Goal: Task Accomplishment & Management: Complete application form

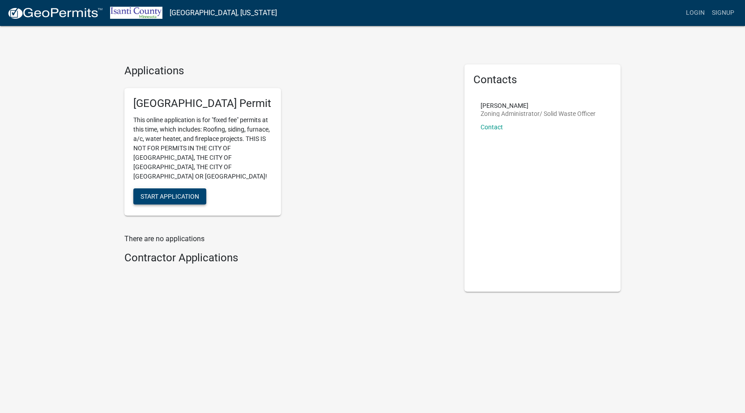
click at [199, 199] on span "Start Application" at bounding box center [169, 195] width 59 height 7
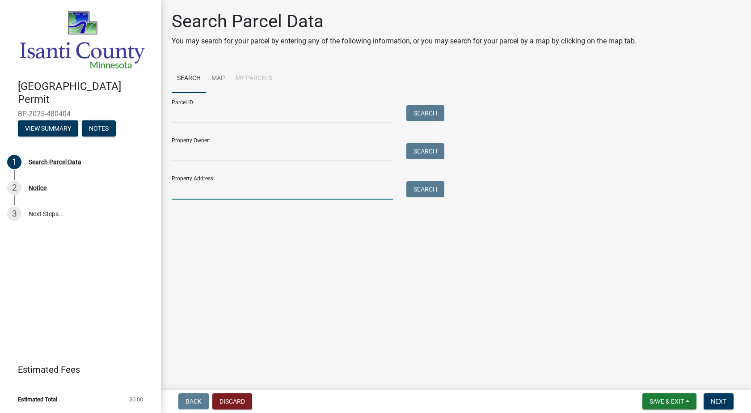
click at [193, 199] on input "Property Address:" at bounding box center [282, 190] width 221 height 18
type input "[GEOGRAPHIC_DATA][PERSON_NAME]"
click at [425, 197] on button "Search" at bounding box center [426, 189] width 38 height 16
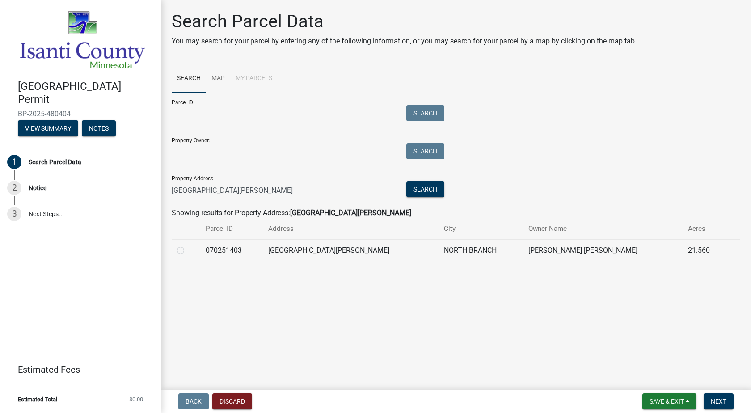
click at [188, 245] on label at bounding box center [188, 245] width 0 height 0
click at [188, 251] on input "radio" at bounding box center [191, 248] width 6 height 6
radio input "true"
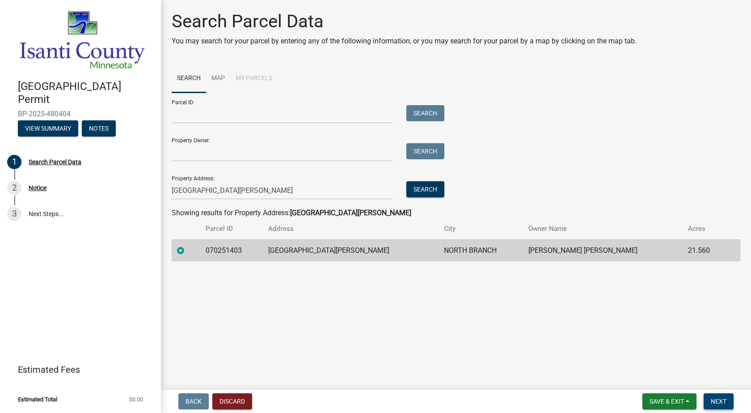
click at [712, 398] on span "Next" at bounding box center [719, 401] width 16 height 7
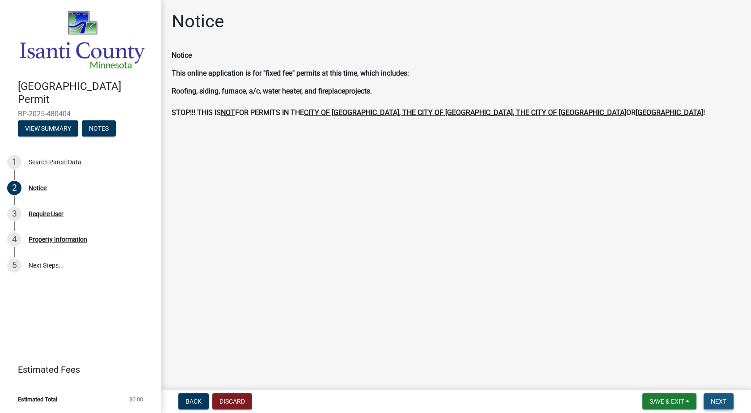
click at [711, 398] on span "Next" at bounding box center [719, 401] width 16 height 7
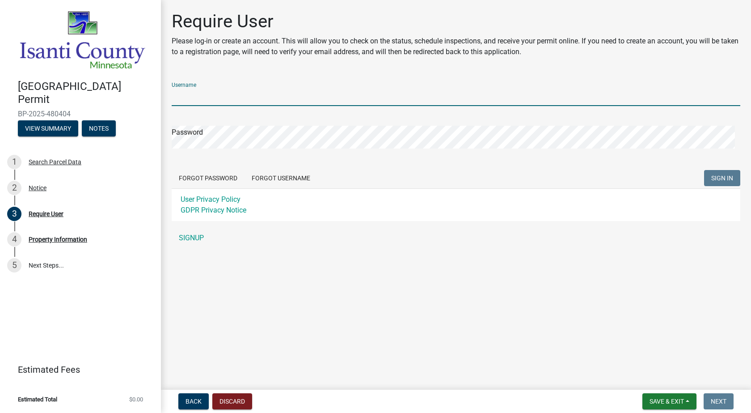
click at [233, 106] on input "Username" at bounding box center [456, 97] width 569 height 18
type input "[EMAIL_ADDRESS][DOMAIN_NAME]"
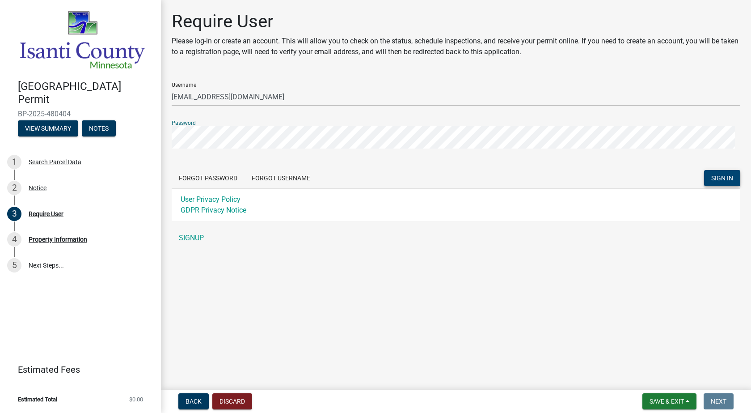
click at [712, 181] on span "SIGN IN" at bounding box center [723, 177] width 22 height 7
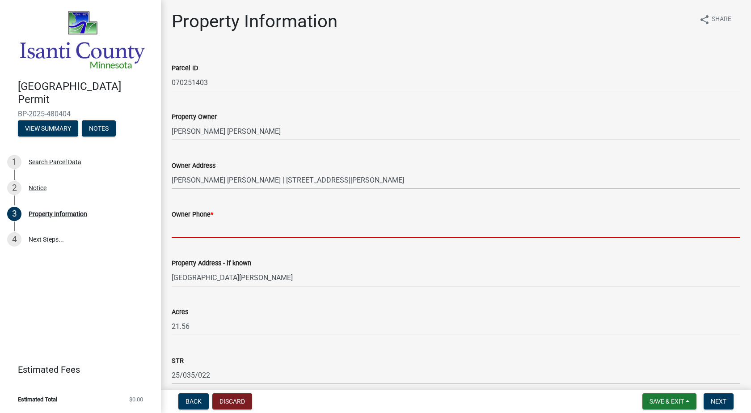
click at [189, 238] on input "Owner Phone *" at bounding box center [456, 229] width 569 height 18
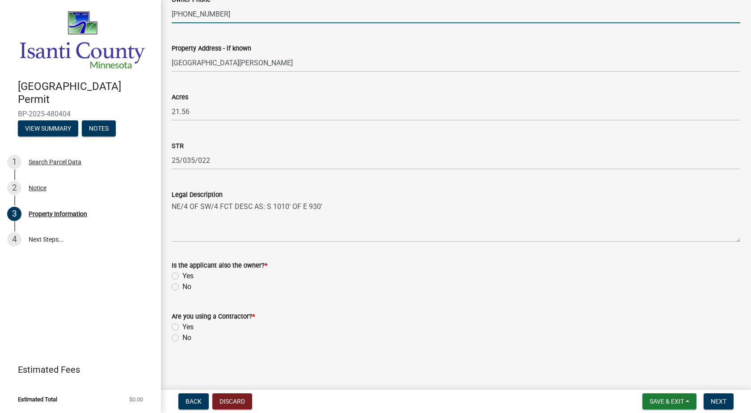
scroll to position [356, 0]
type input "[PHONE_NUMBER]"
click at [182, 281] on label "No" at bounding box center [186, 286] width 9 height 11
click at [182, 281] on input "No" at bounding box center [185, 284] width 6 height 6
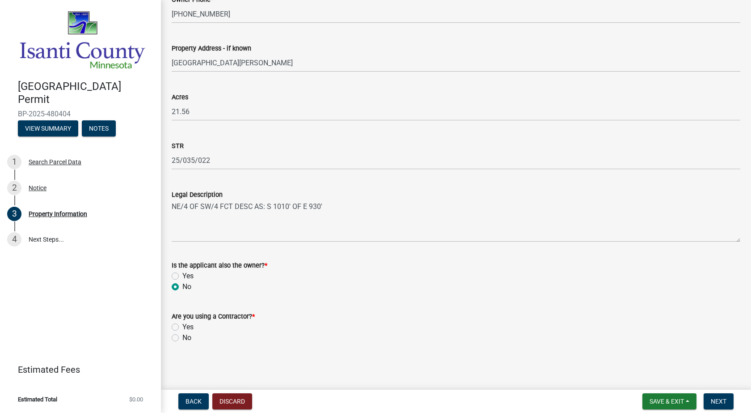
radio input "true"
click at [182, 322] on label "Yes" at bounding box center [187, 327] width 11 height 11
click at [182, 322] on input "Yes" at bounding box center [185, 325] width 6 height 6
radio input "true"
click at [711, 398] on span "Next" at bounding box center [719, 401] width 16 height 7
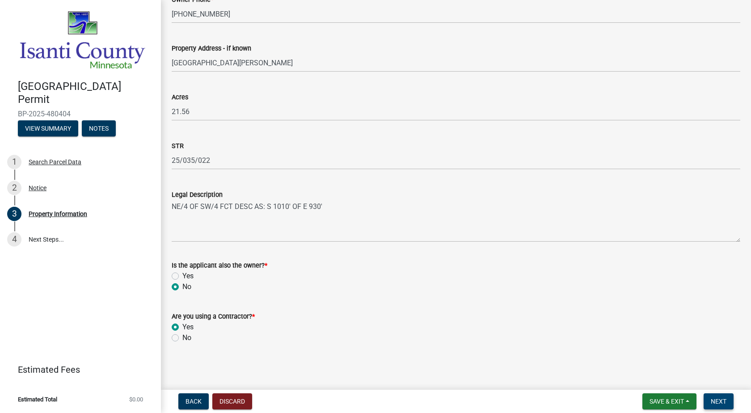
scroll to position [0, 0]
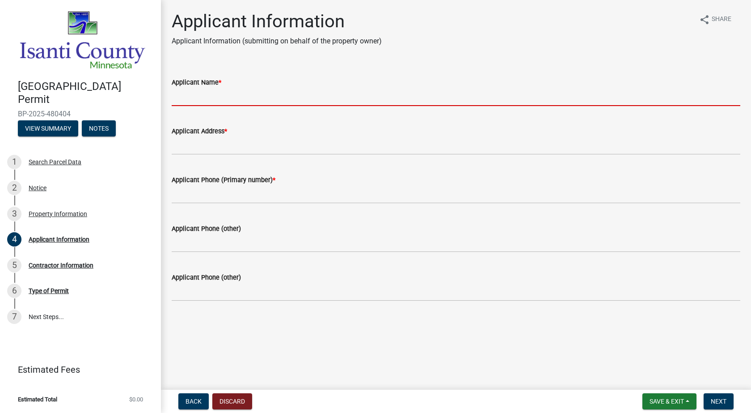
click at [230, 106] on input "Applicant Name *" at bounding box center [456, 97] width 569 height 18
type input "a"
type input "A"
type input "N"
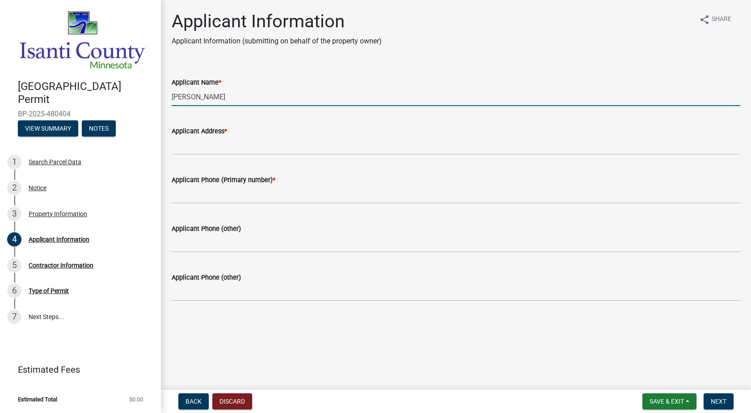
type input "[PERSON_NAME]"
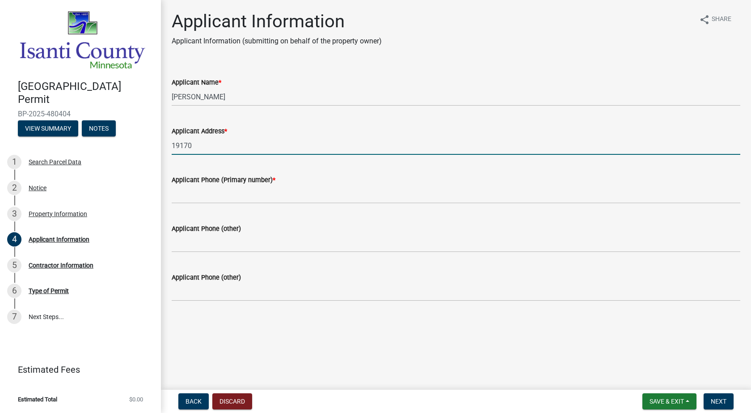
type input "[STREET_ADDRESS]"
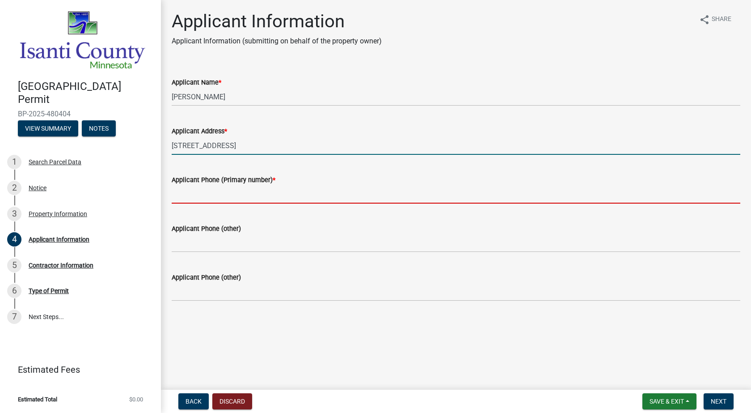
type input "7637536623"
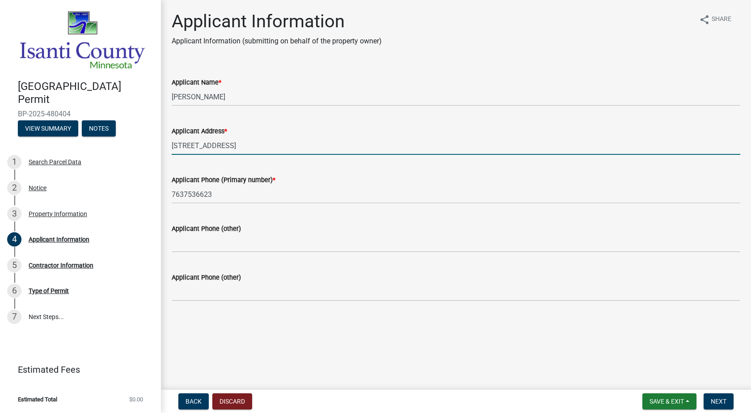
scroll to position [35, 0]
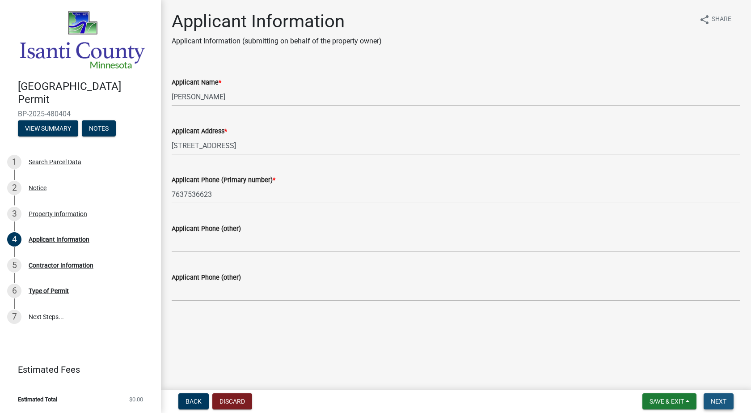
click at [718, 405] on button "Next" at bounding box center [719, 401] width 30 height 16
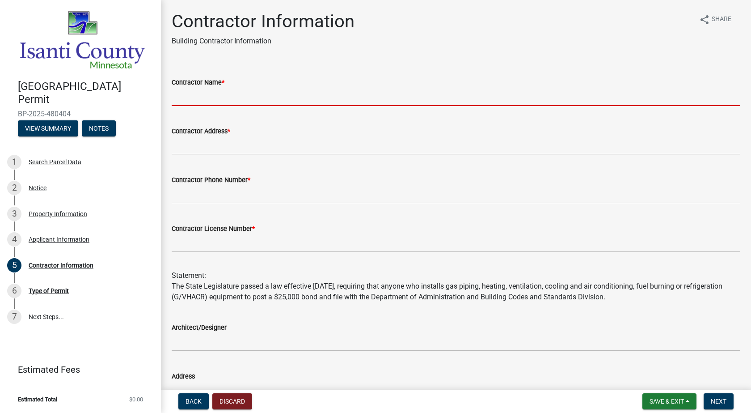
click at [214, 106] on input "Contractor Name *" at bounding box center [456, 97] width 569 height 18
type input "AIR COMFORT HEATING & AIR CONDITIONING INC."
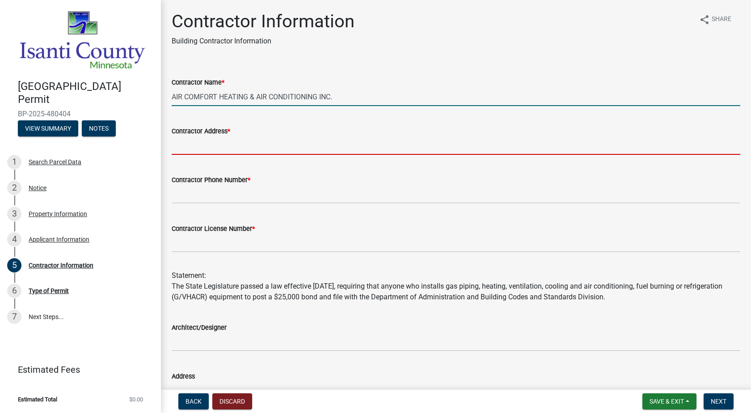
type input "[STREET_ADDRESS]"
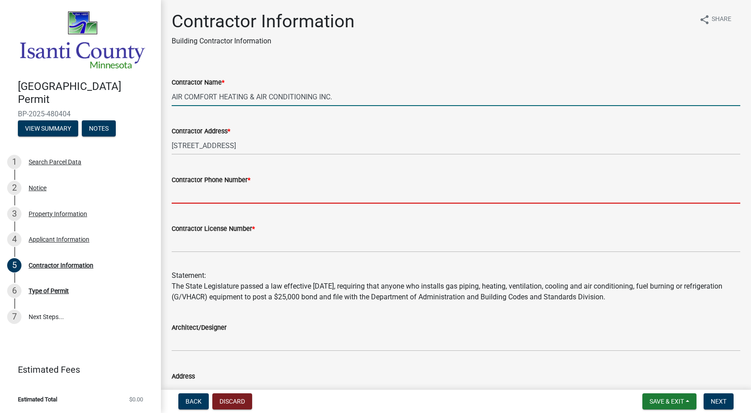
type input "7637536623"
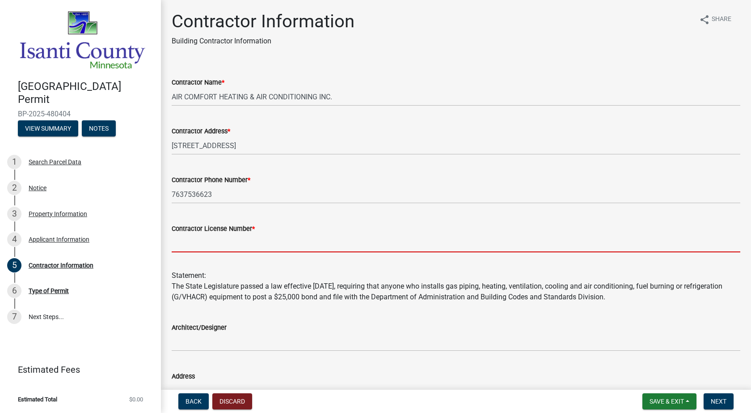
click at [226, 252] on input "Contractor License Number *" at bounding box center [456, 243] width 569 height 18
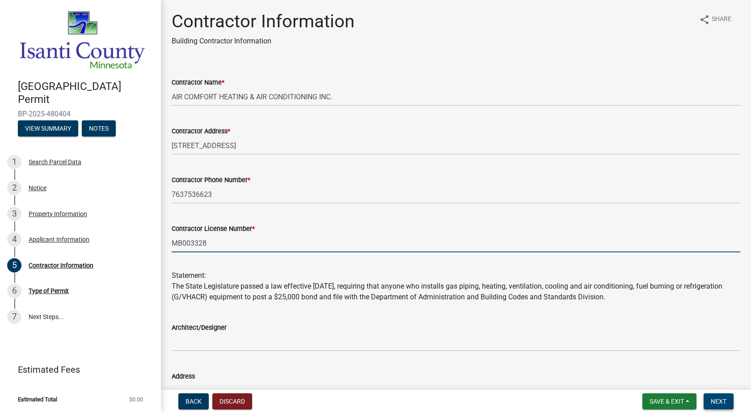
type input "MB003328"
click at [712, 398] on span "Next" at bounding box center [719, 401] width 16 height 7
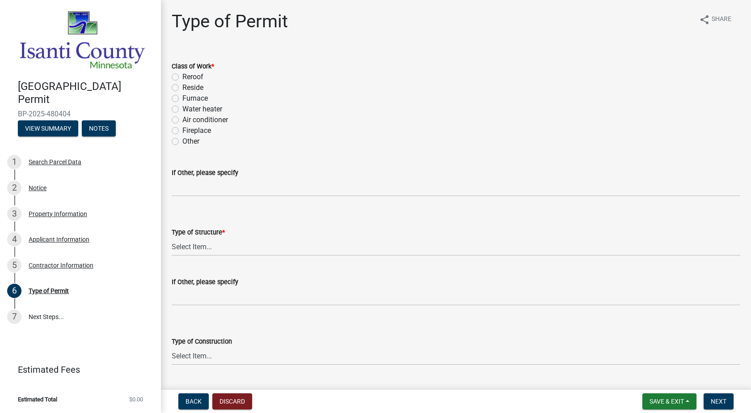
click at [182, 125] on label "Air conditioner" at bounding box center [205, 119] width 46 height 11
click at [182, 120] on input "Air conditioner" at bounding box center [185, 117] width 6 height 6
radio input "true"
click at [194, 256] on select "Select Item... Accessory Commercial Single Family Agricultural Other N/A" at bounding box center [456, 246] width 569 height 18
click at [174, 256] on select "Select Item... Accessory Commercial Single Family Agricultural Other N/A" at bounding box center [456, 246] width 569 height 18
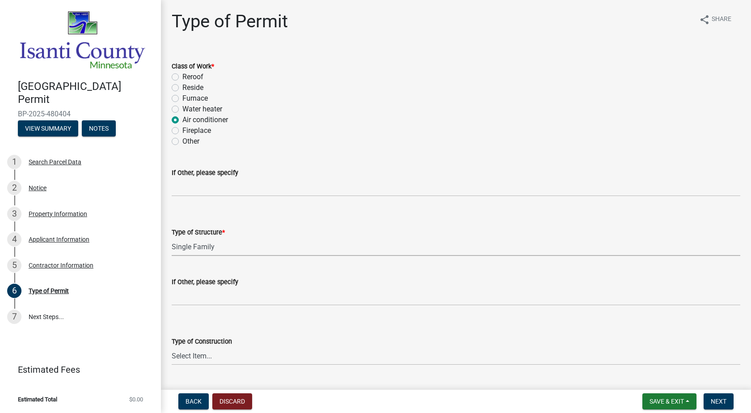
select select "eb4da8a3-282e-4d3e-a231-485219132635"
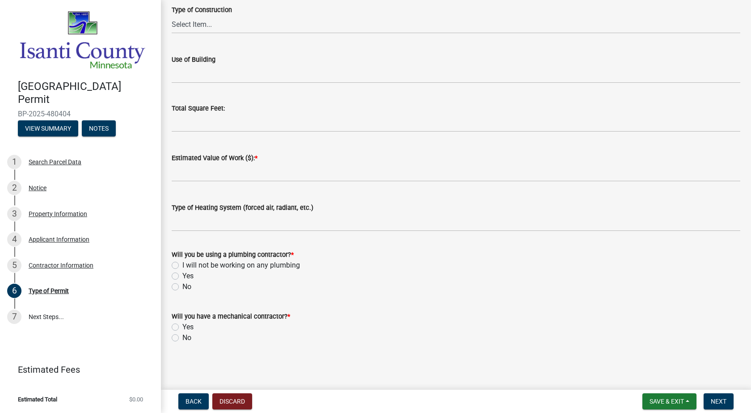
scroll to position [403, 0]
click at [202, 182] on input "text" at bounding box center [456, 172] width 569 height 18
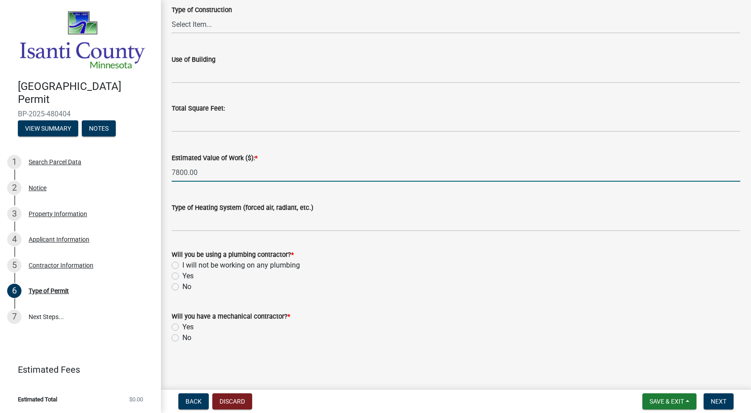
scroll to position [502, 0]
type input "7800"
click at [182, 281] on label "No" at bounding box center [186, 286] width 9 height 11
click at [182, 281] on input "No" at bounding box center [185, 284] width 6 height 6
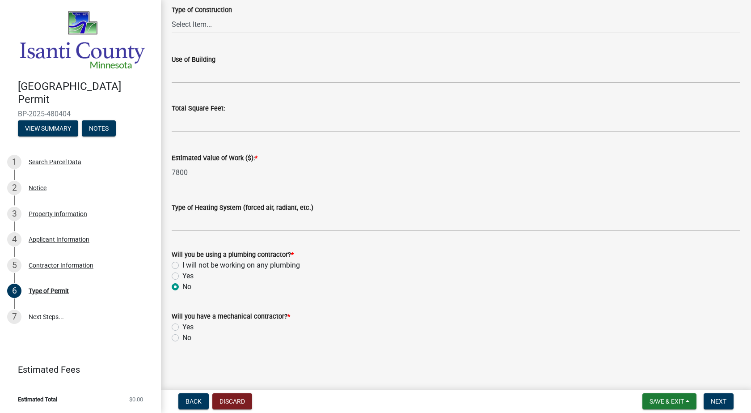
radio input "true"
click at [169, 239] on div "Will you be using a plumbing contractor? * I will not be working on any plumbin…" at bounding box center [456, 265] width 582 height 54
click at [182, 260] on label "I will not be working on any plumbing" at bounding box center [241, 265] width 118 height 11
click at [182, 260] on input "I will not be working on any plumbing" at bounding box center [185, 263] width 6 height 6
radio input "true"
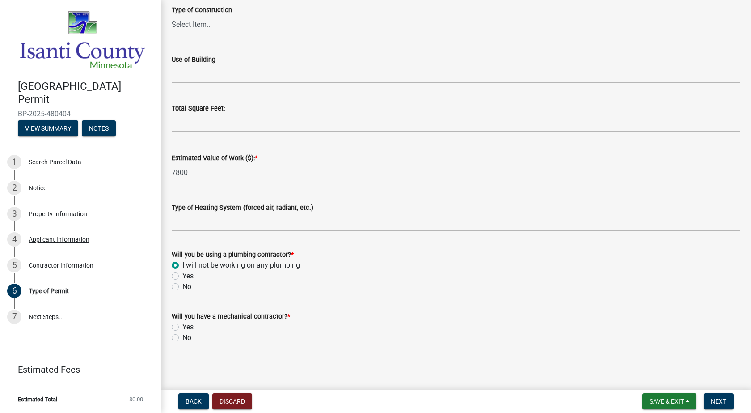
click at [182, 322] on label "Yes" at bounding box center [187, 327] width 11 height 11
click at [182, 322] on input "Yes" at bounding box center [185, 325] width 6 height 6
radio input "true"
click at [711, 398] on span "Next" at bounding box center [719, 401] width 16 height 7
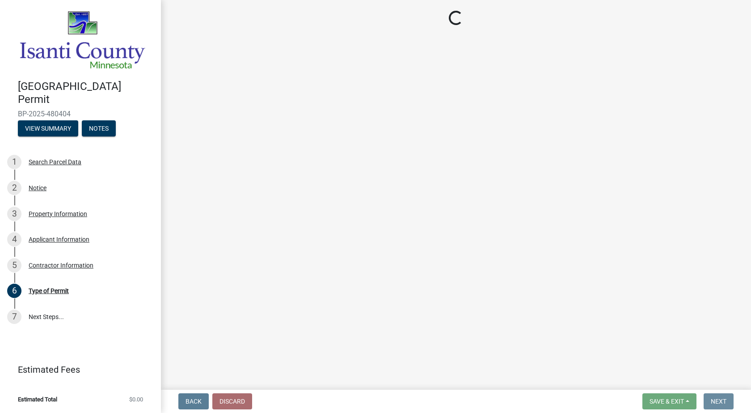
scroll to position [0, 0]
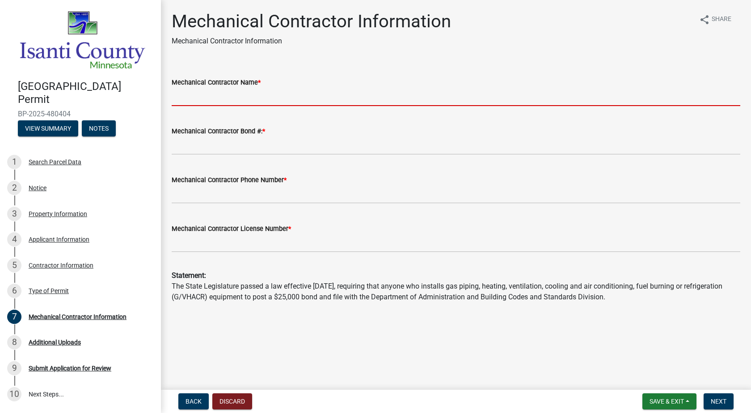
click at [242, 106] on input "Mechanical Contractor Name *" at bounding box center [456, 97] width 569 height 18
type input "AIR COMFORT HEATING & AIR CONDITIONING INC."
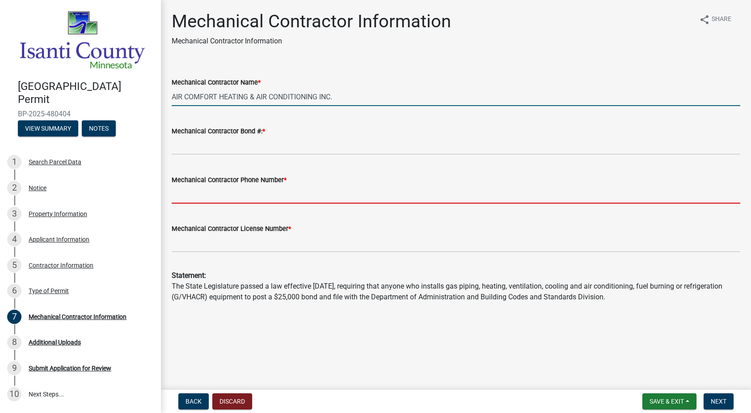
type input "7637536623"
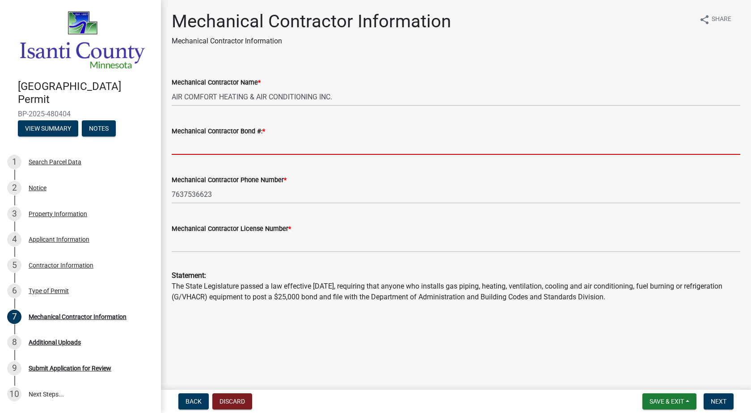
click at [217, 155] on input "Mechanical Contractor Bond #: *" at bounding box center [456, 145] width 569 height 18
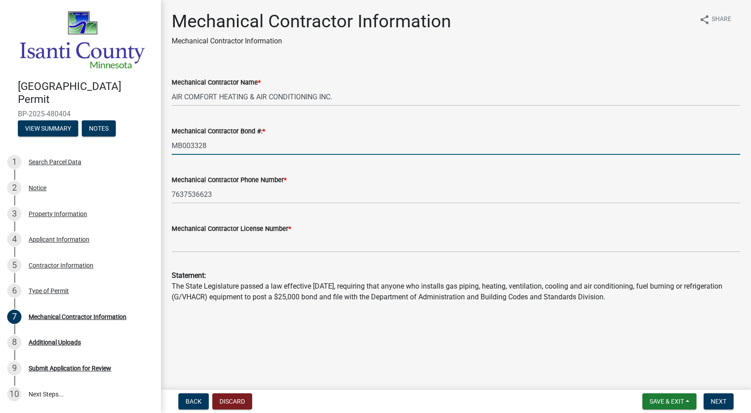
type input "MB003328"
click at [225, 252] on input "Mechanical Contractor License Number *" at bounding box center [456, 243] width 569 height 18
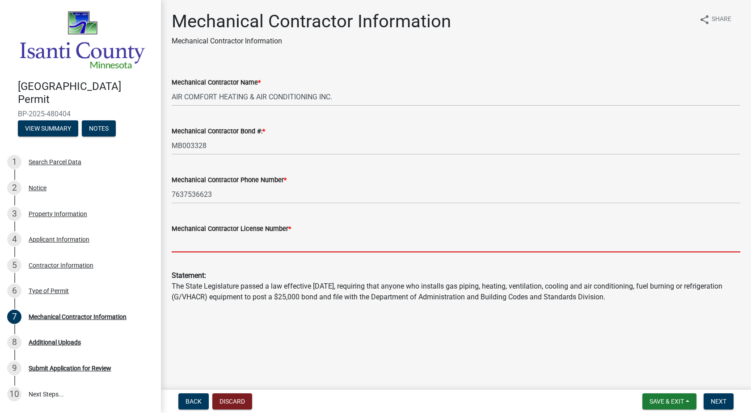
scroll to position [51, 0]
click at [246, 252] on input "Mechanical Contractor License Number *" at bounding box center [456, 243] width 569 height 18
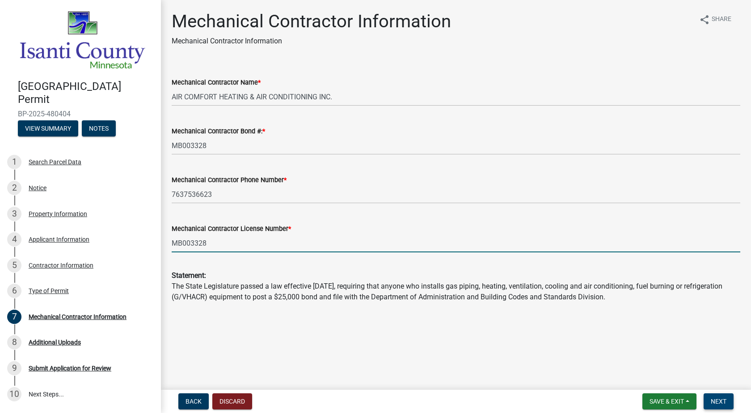
type input "MB003328"
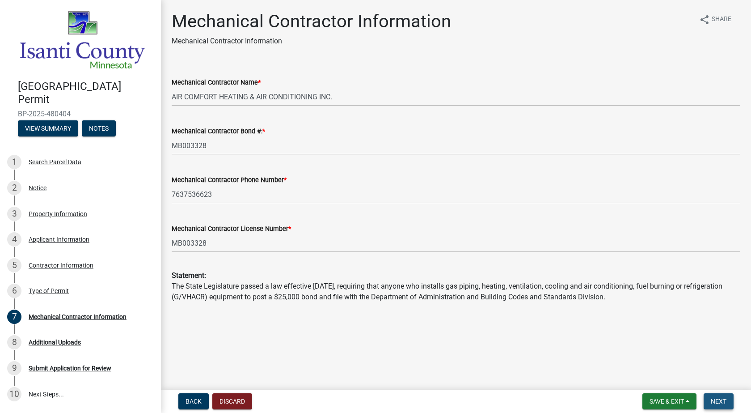
click at [717, 402] on span "Next" at bounding box center [719, 401] width 16 height 7
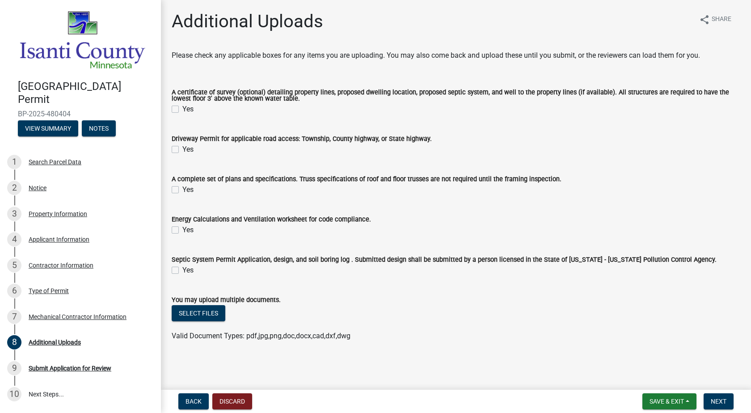
scroll to position [106, 0]
click at [711, 399] on span "Next" at bounding box center [719, 401] width 16 height 7
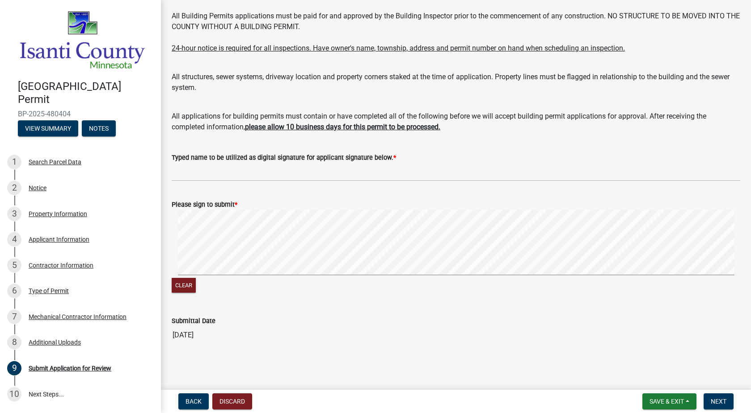
scroll to position [134, 0]
click at [237, 178] on input "Typed name to be utilized as digital signature for applicant signature below. *" at bounding box center [456, 172] width 569 height 18
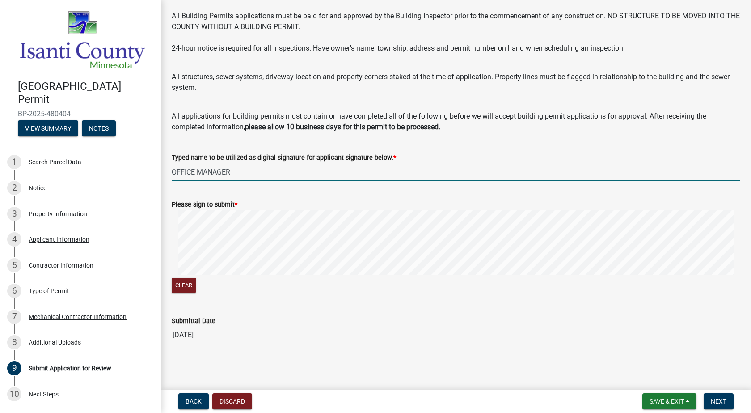
type input "OFFICE MANAGER"
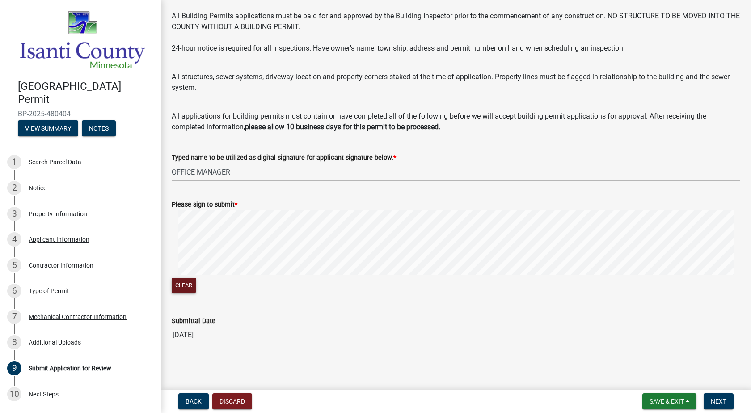
scroll to position [161, 0]
click at [728, 399] on button "Next" at bounding box center [719, 401] width 30 height 16
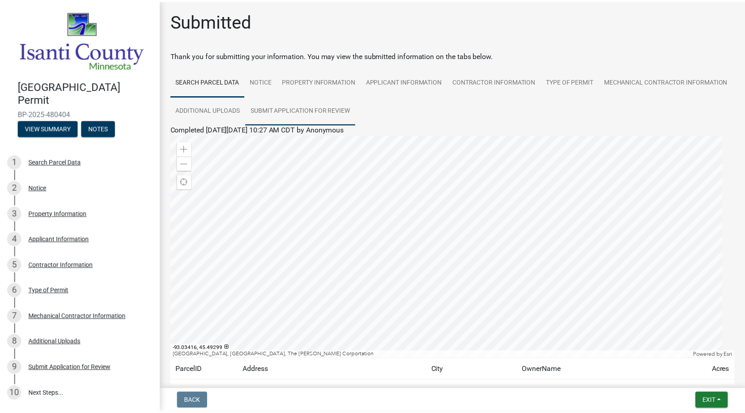
scroll to position [121, 0]
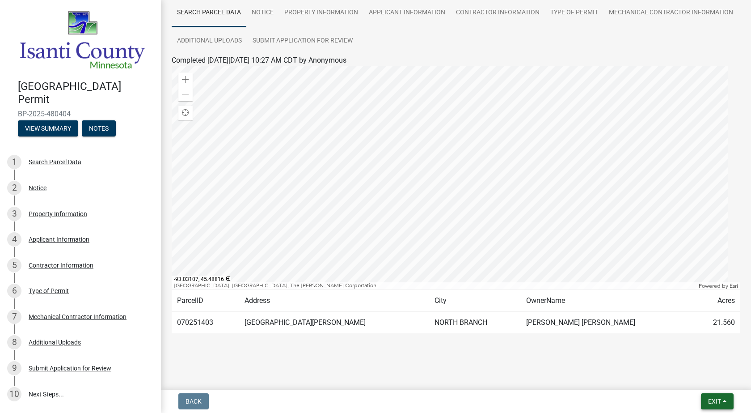
click at [707, 407] on button "Exit" at bounding box center [717, 401] width 33 height 16
click at [694, 369] on button "Save & Exit" at bounding box center [698, 373] width 72 height 21
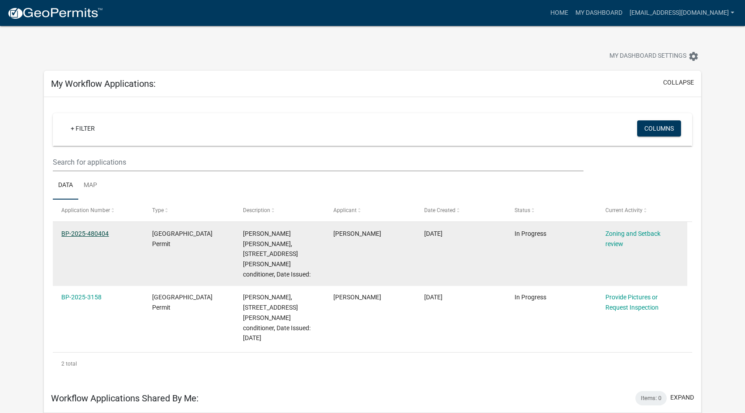
click at [102, 237] on link "BP-2025-480404" at bounding box center [84, 233] width 47 height 7
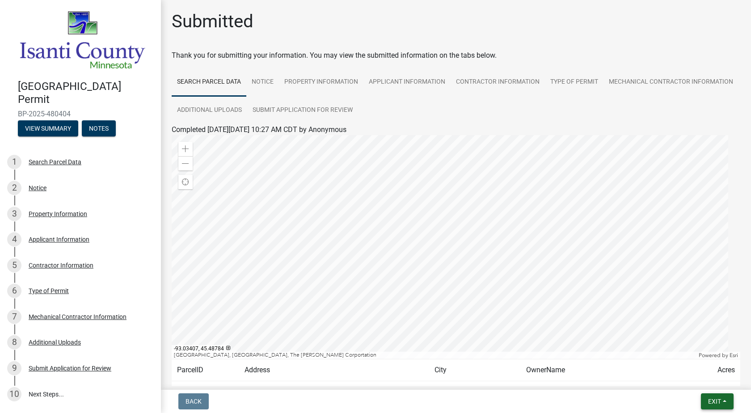
click at [717, 399] on button "Exit" at bounding box center [717, 401] width 33 height 16
click at [705, 374] on button "Save & Exit" at bounding box center [698, 373] width 72 height 21
